Goal: Task Accomplishment & Management: Use online tool/utility

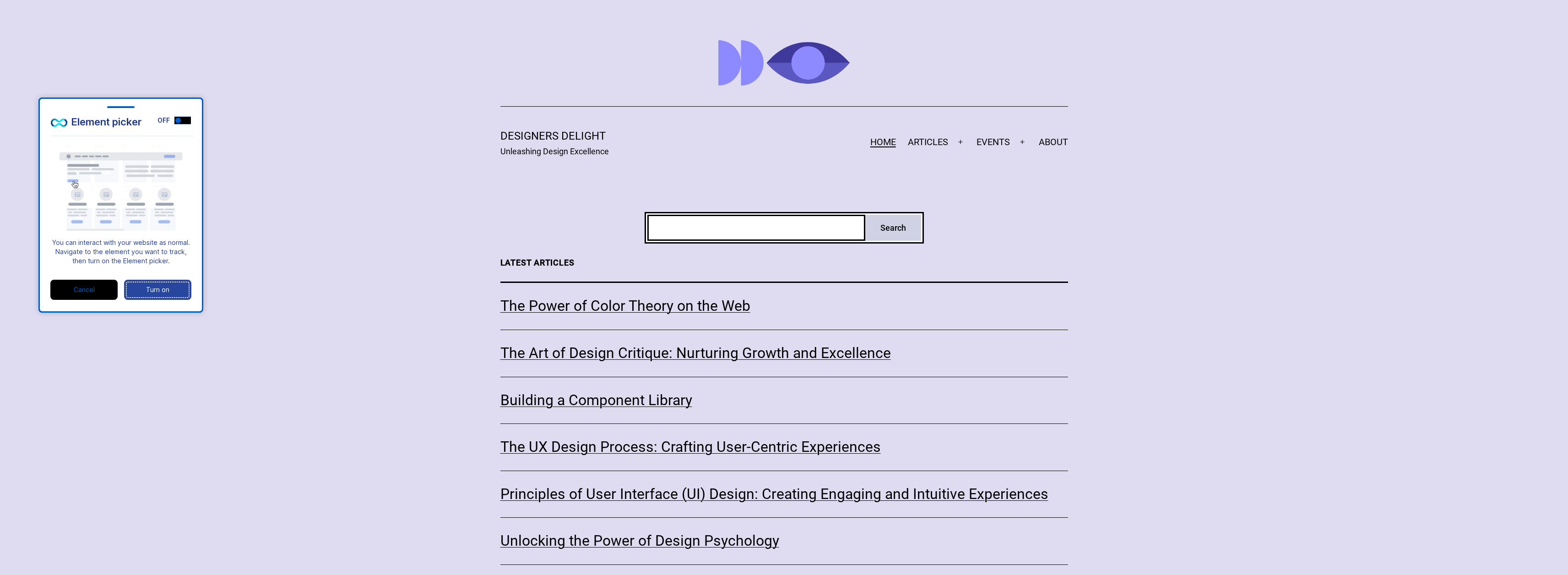
click at [158, 289] on div "Turn on" at bounding box center [157, 289] width 66 height 19
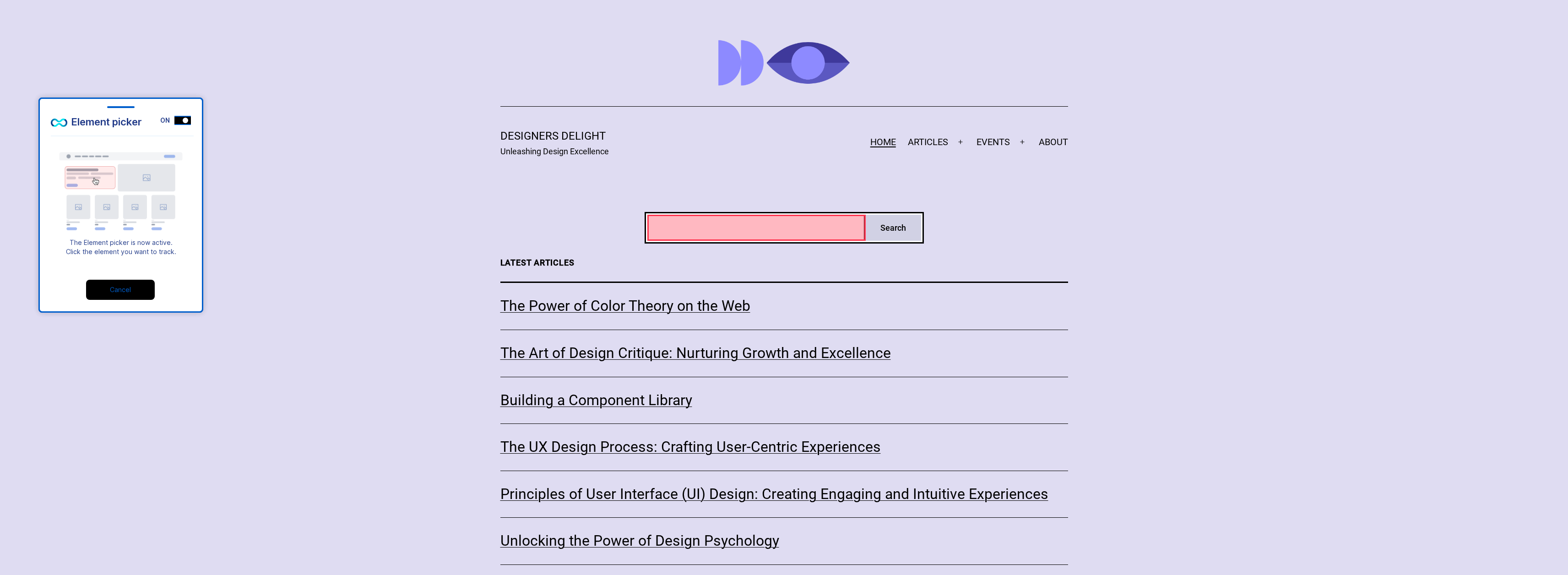
click at [737, 224] on div at bounding box center [756, 227] width 219 height 26
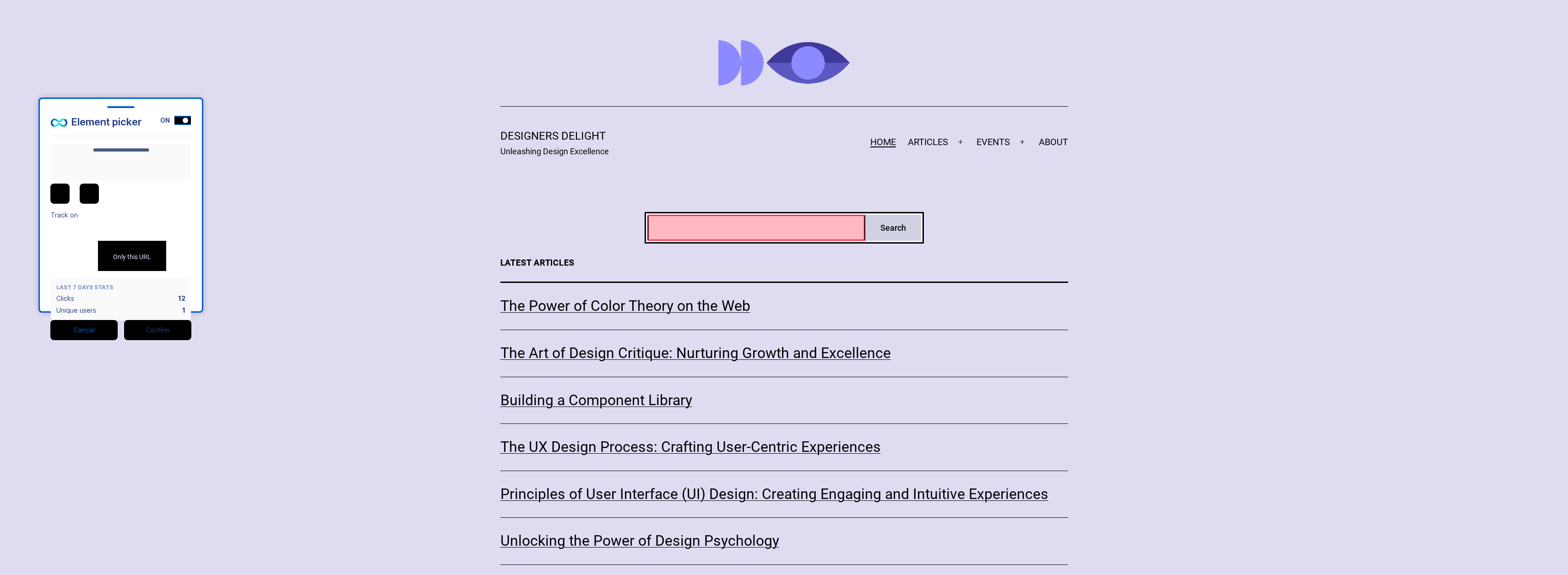
click at [121, 223] on span "All URLs" at bounding box center [124, 227] width 23 height 8
click at [113, 223] on span "All URLs" at bounding box center [124, 227] width 23 height 8
click at [63, 191] on icon "right" at bounding box center [60, 192] width 8 height 8
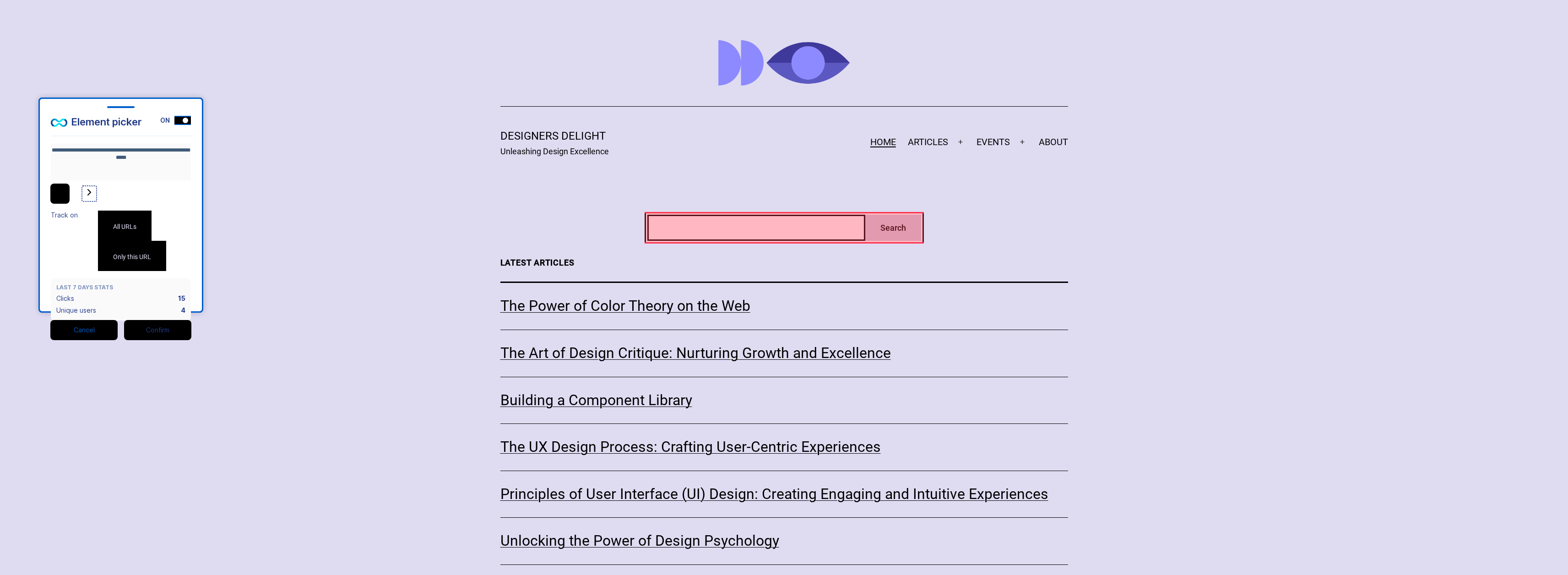
click at [62, 193] on icon "right" at bounding box center [60, 192] width 4 height 7
click at [57, 195] on icon "right" at bounding box center [60, 192] width 8 height 8
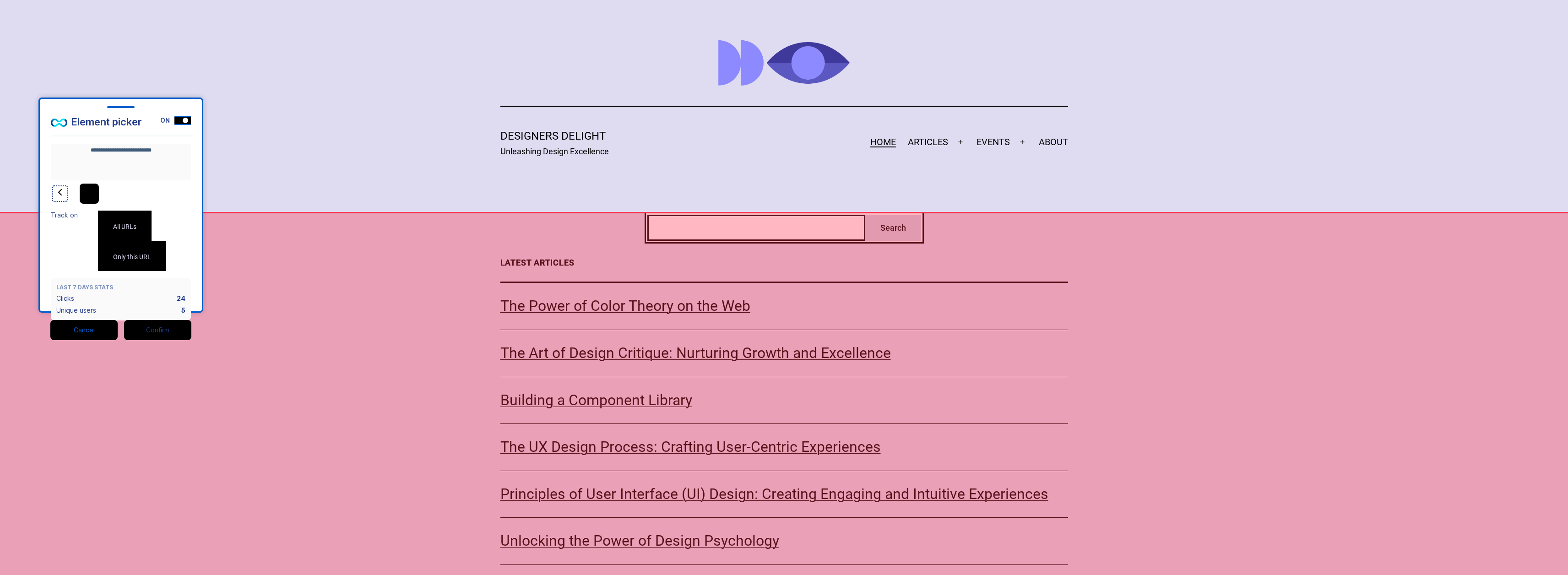
click at [57, 195] on icon "right" at bounding box center [60, 192] width 8 height 8
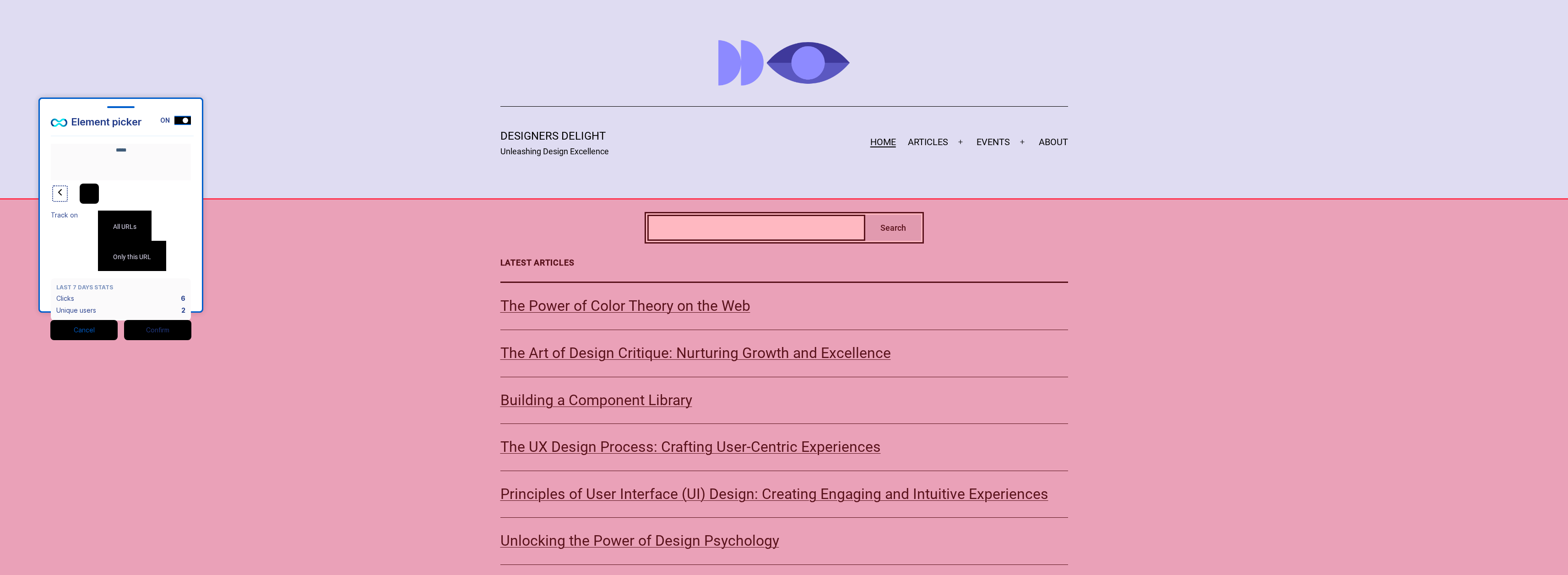
click at [57, 195] on icon "right" at bounding box center [60, 192] width 8 height 8
click at [62, 192] on icon "right" at bounding box center [60, 192] width 4 height 7
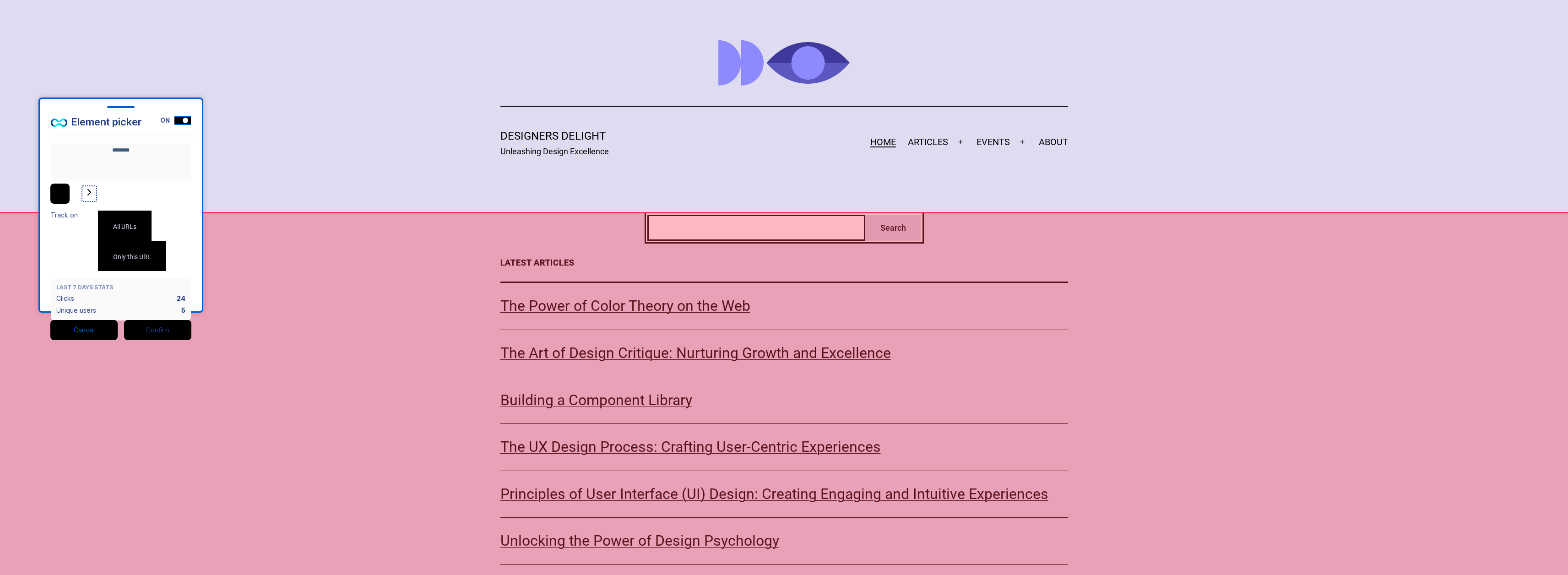
click at [62, 192] on icon "right" at bounding box center [60, 192] width 4 height 7
type textarea "**********"
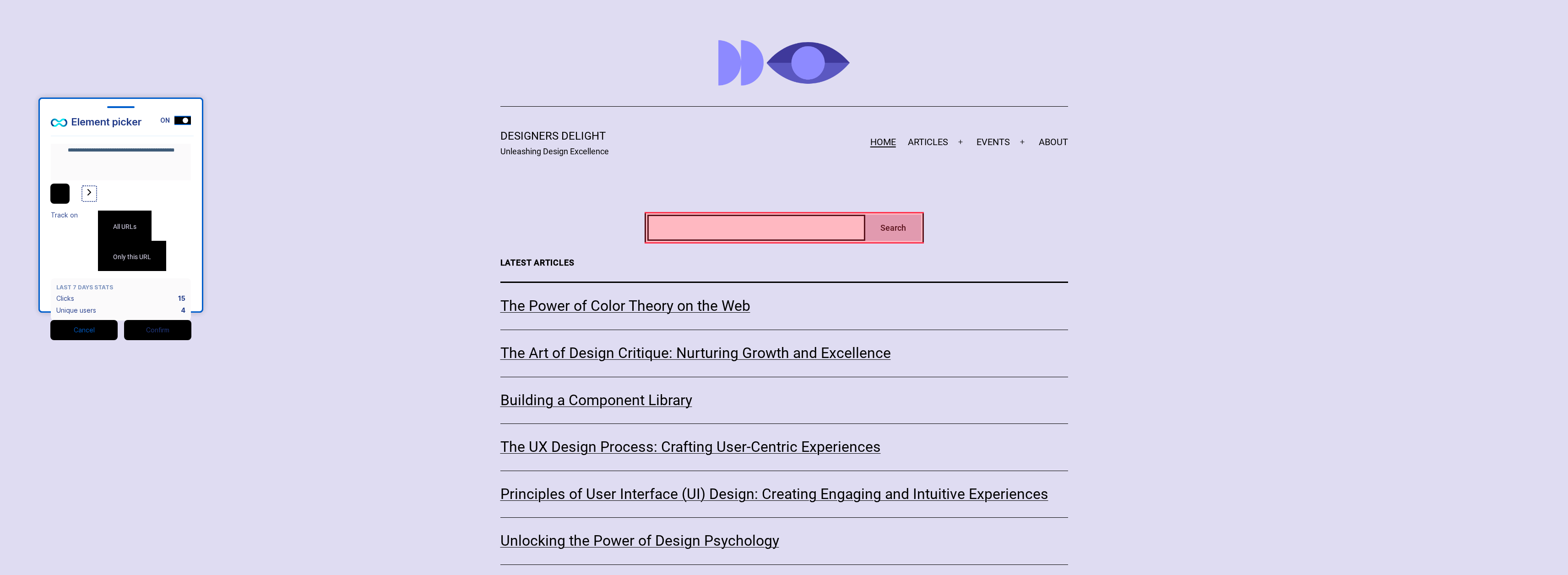
click at [64, 194] on icon "right" at bounding box center [60, 192] width 8 height 8
type textarea "**********"
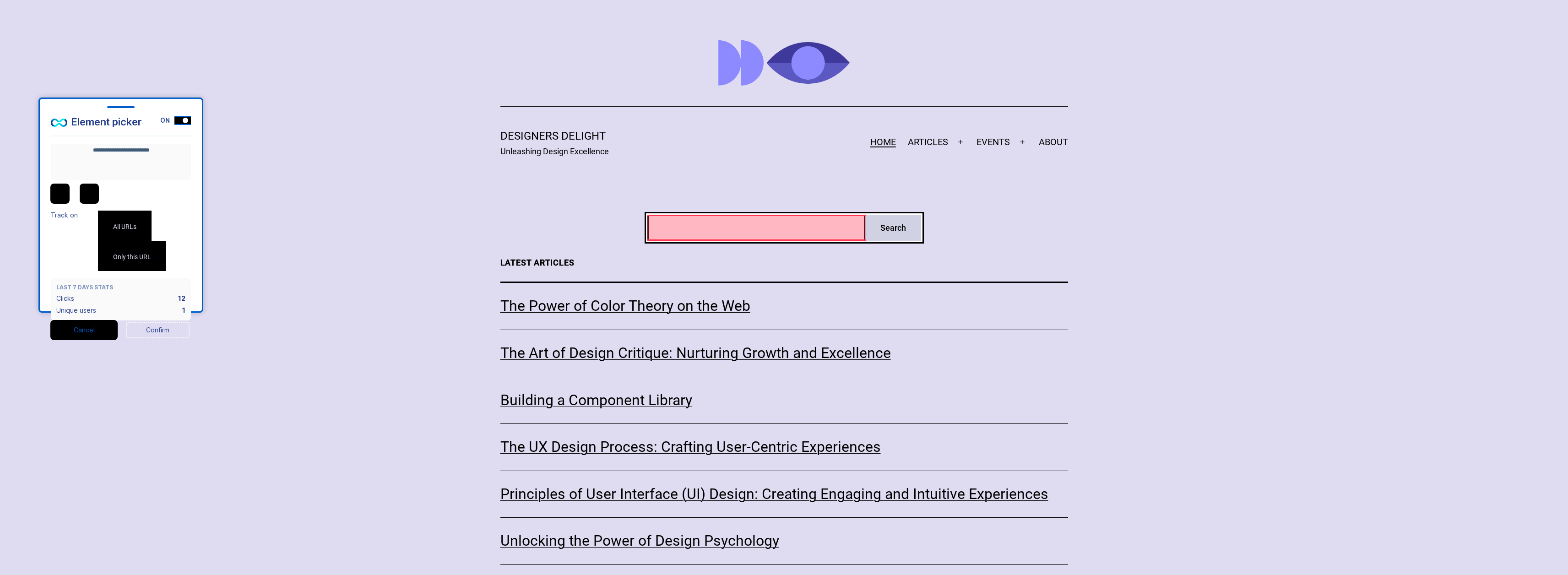
click at [148, 321] on div "Confirm" at bounding box center [157, 330] width 66 height 19
